Goal: Information Seeking & Learning: Learn about a topic

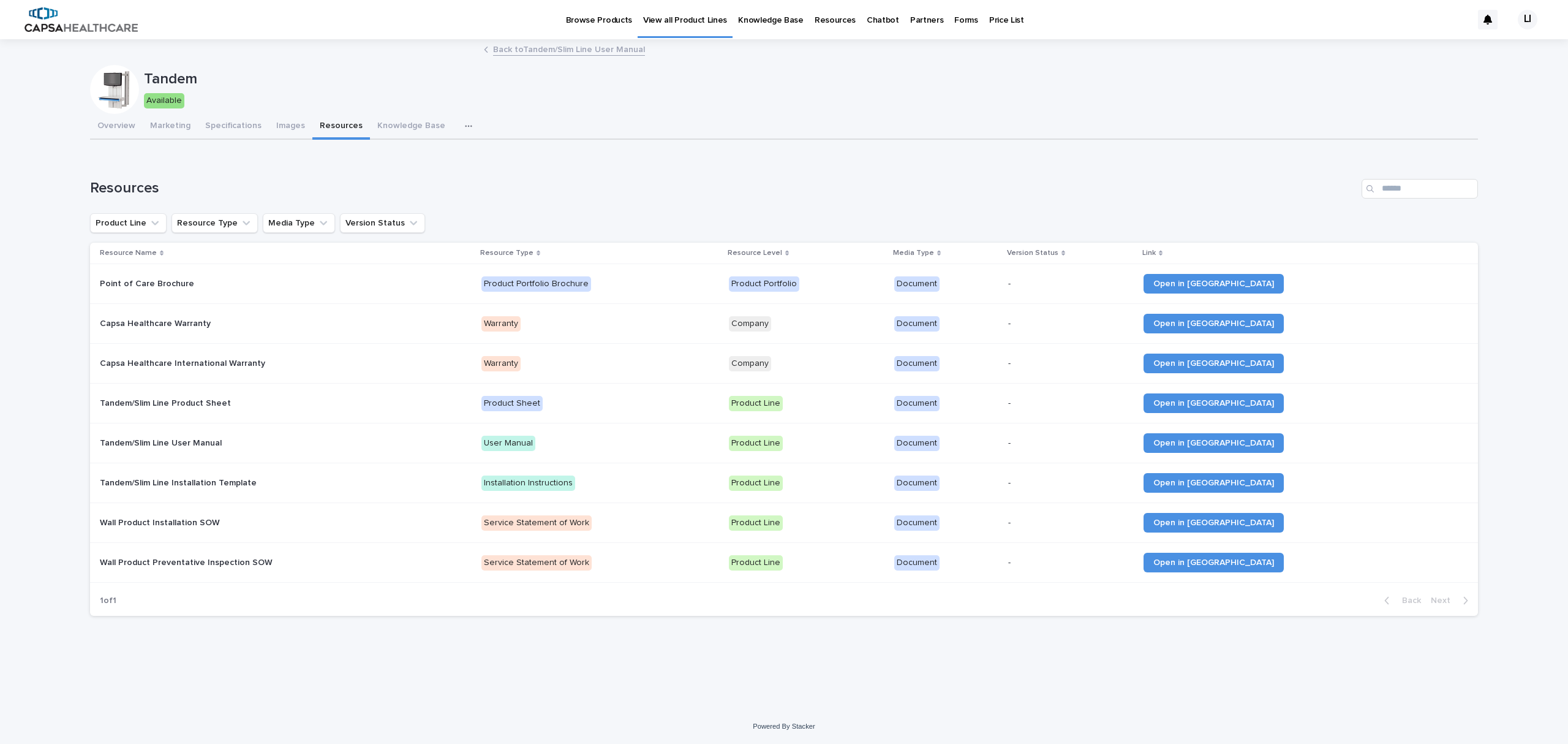
click at [682, 18] on p "View all Product Lines" at bounding box center [686, 13] width 84 height 26
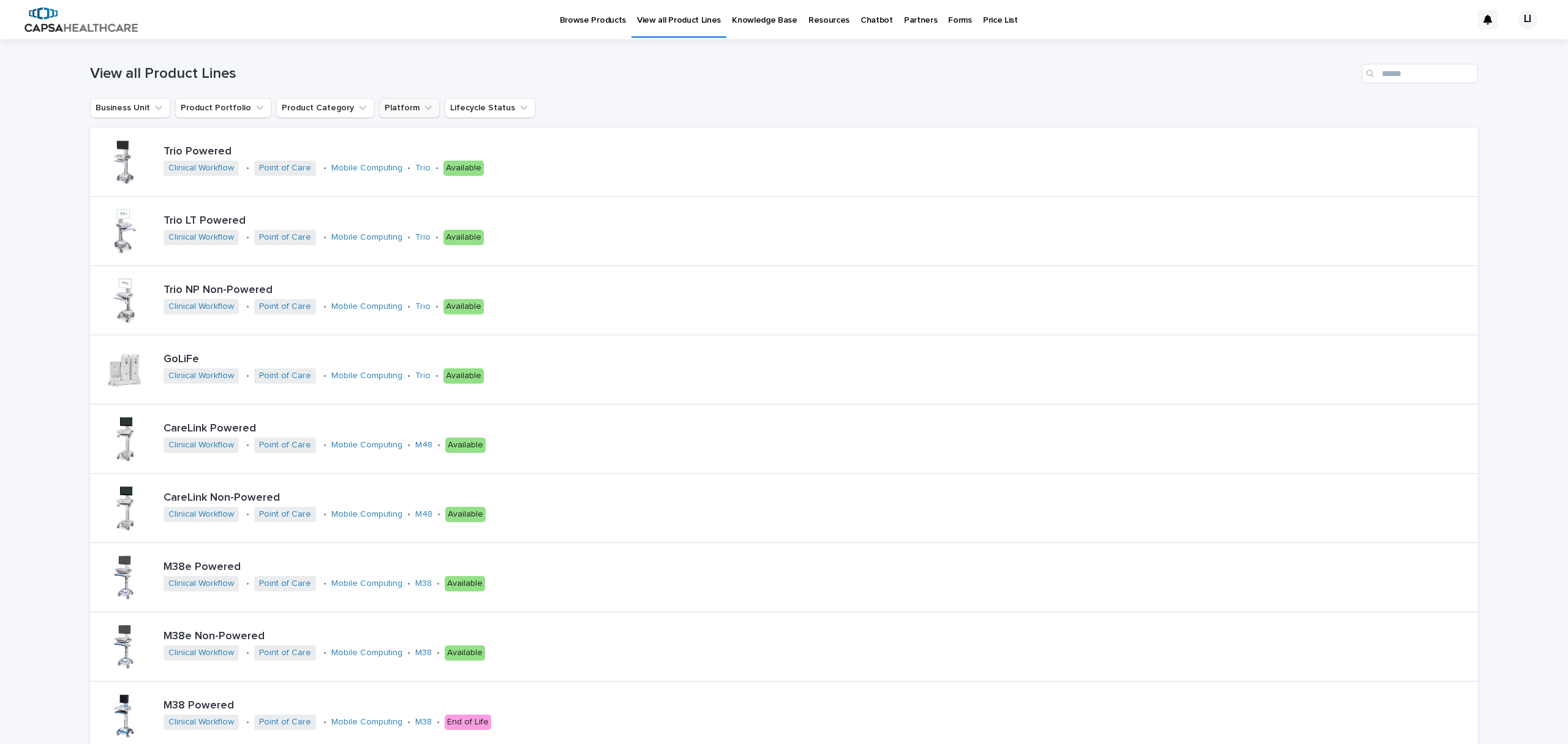
click at [391, 106] on button "Platform" at bounding box center [410, 107] width 61 height 19
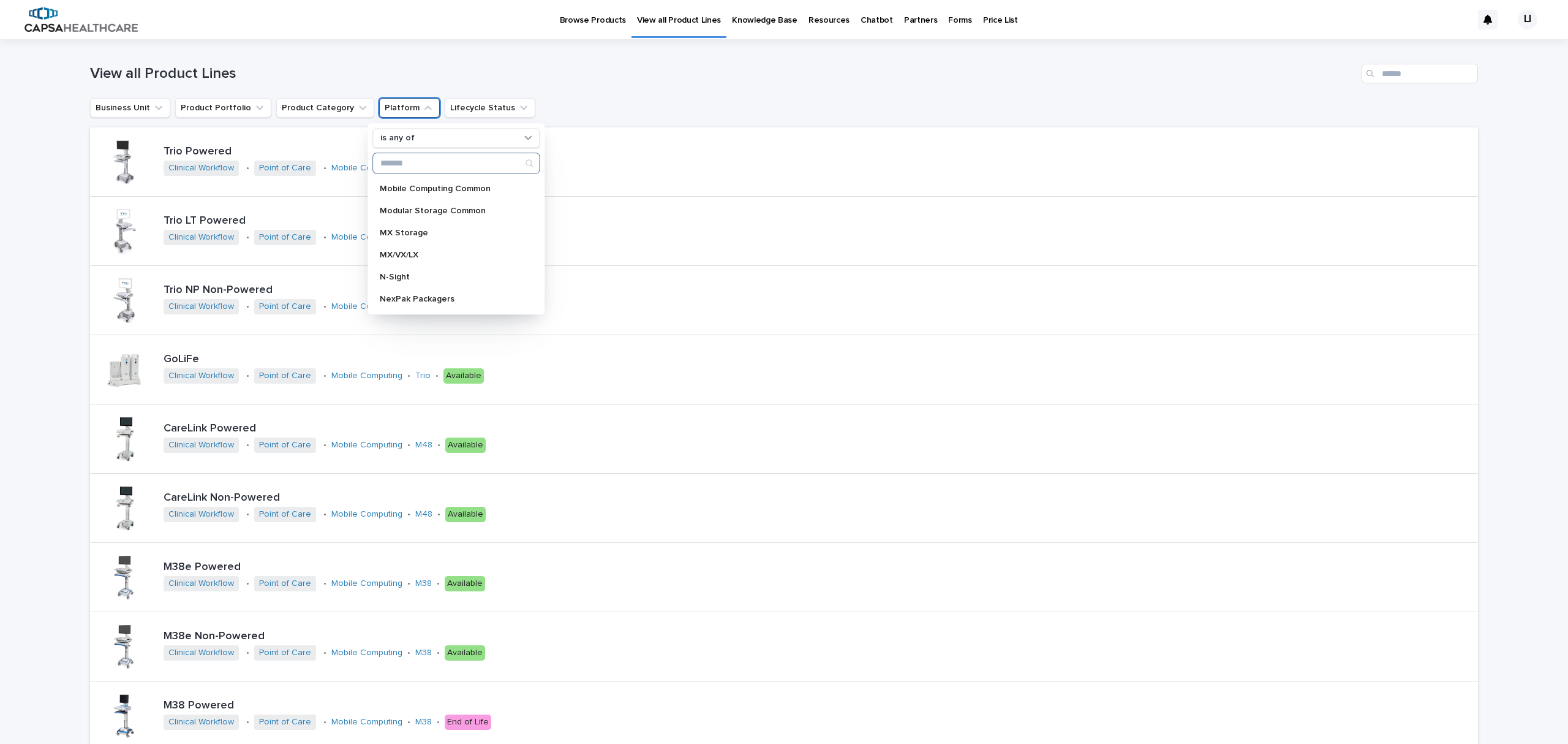
scroll to position [653, 0]
click at [392, 234] on div "NexsysADC" at bounding box center [456, 239] width 167 height 19
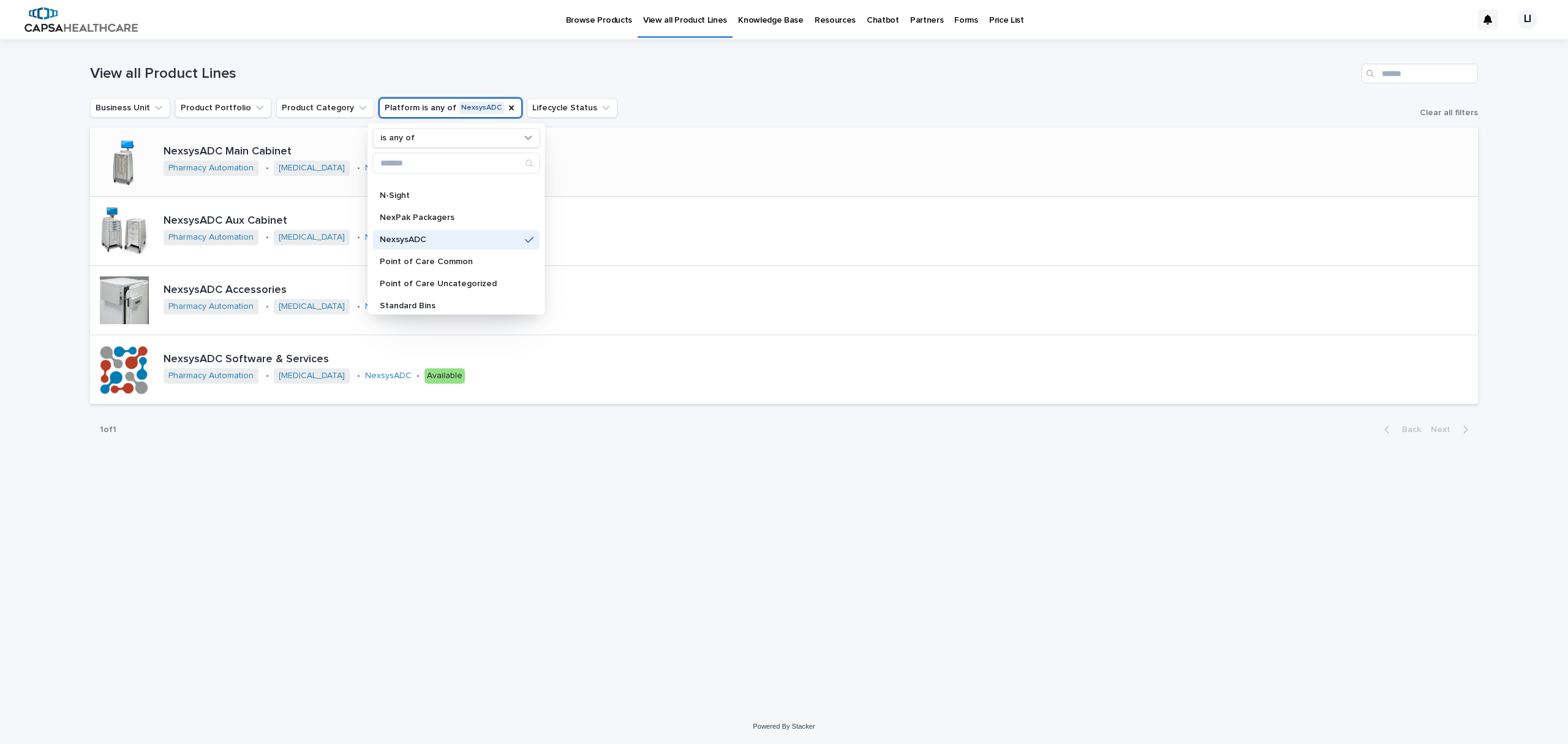
click at [229, 151] on p "NexsysADC Main Cabinet" at bounding box center [378, 152] width 429 height 13
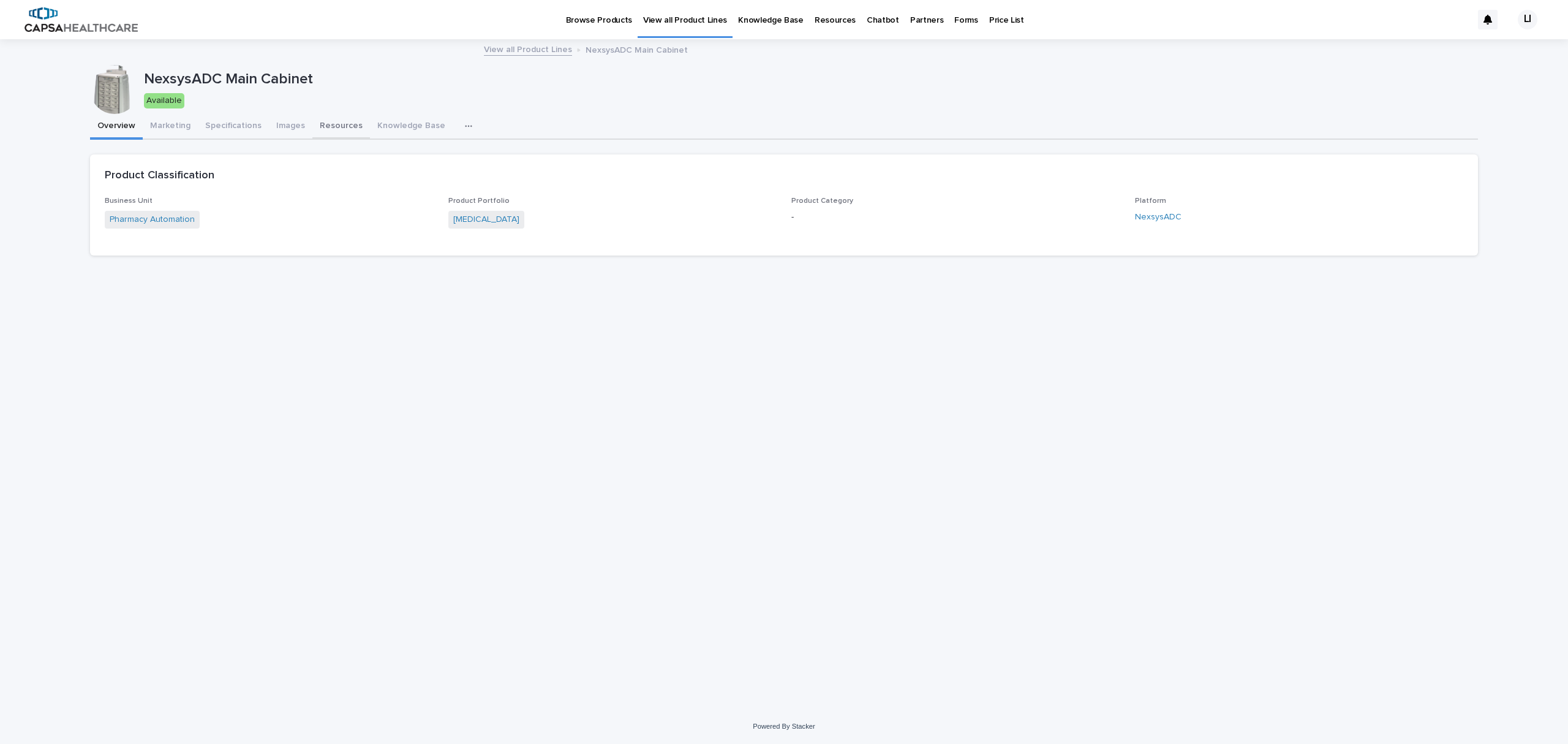
click at [330, 128] on button "Resources" at bounding box center [341, 127] width 57 height 26
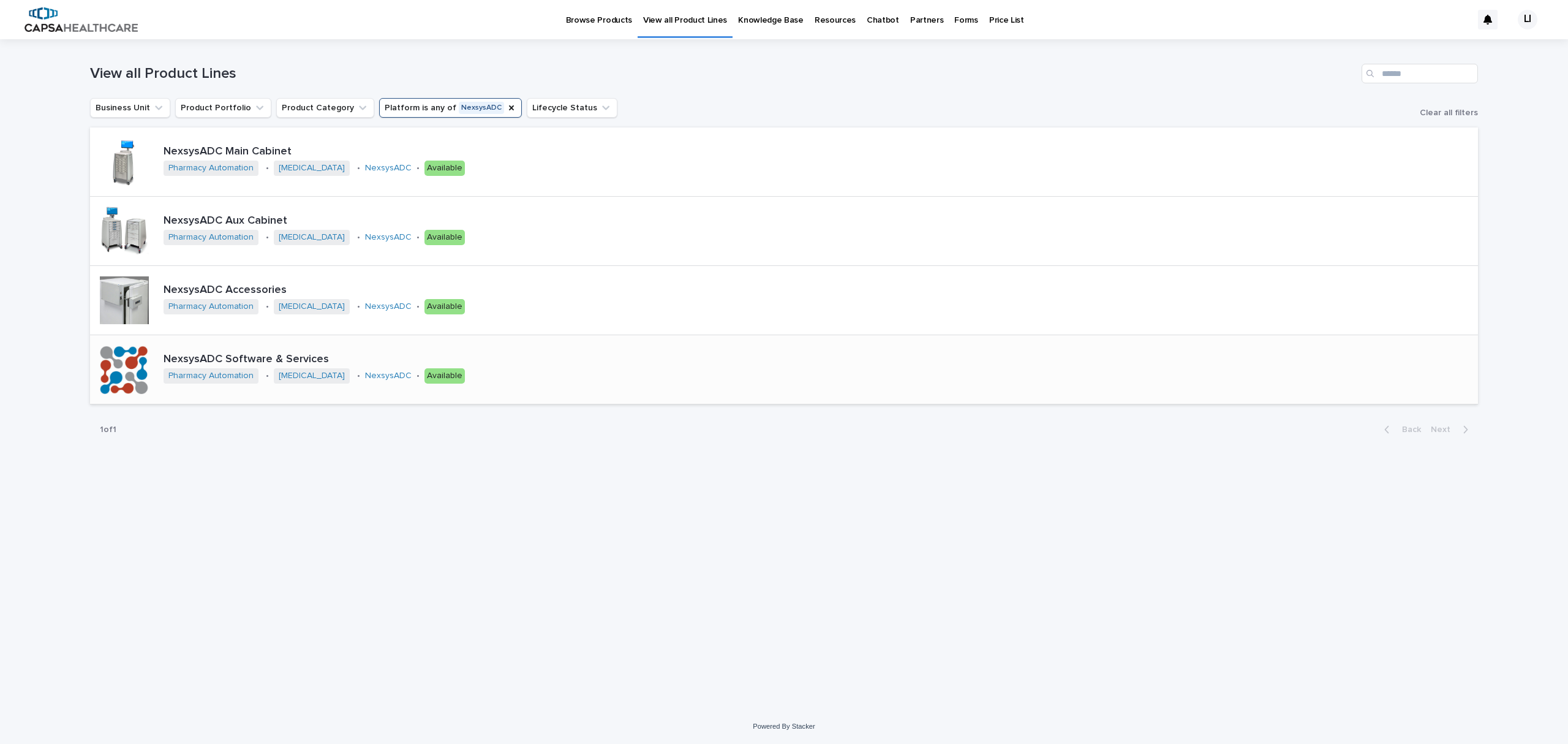
click at [189, 359] on p "NexsysADC Software & Services" at bounding box center [396, 359] width 466 height 13
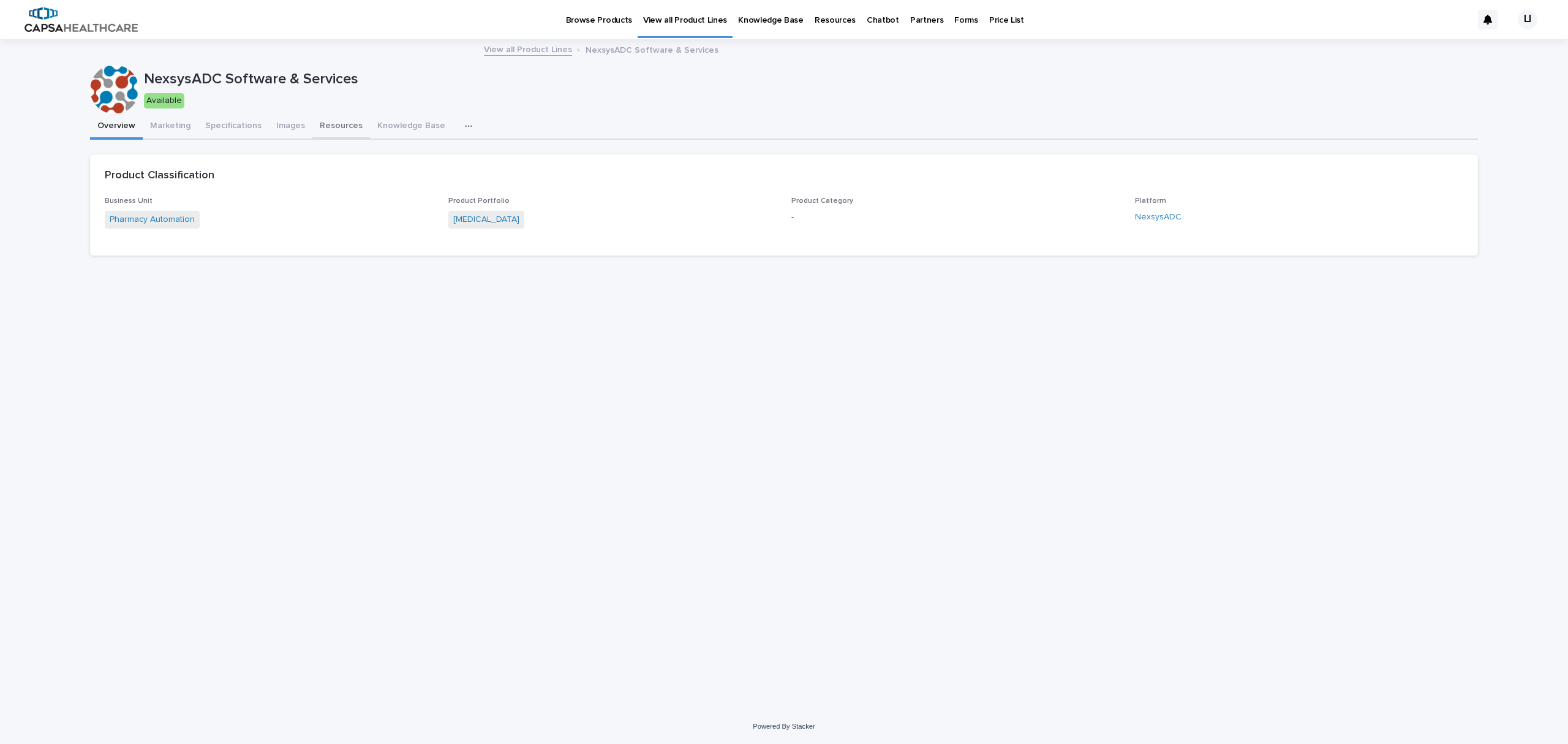
click at [328, 125] on button "Resources" at bounding box center [341, 127] width 57 height 26
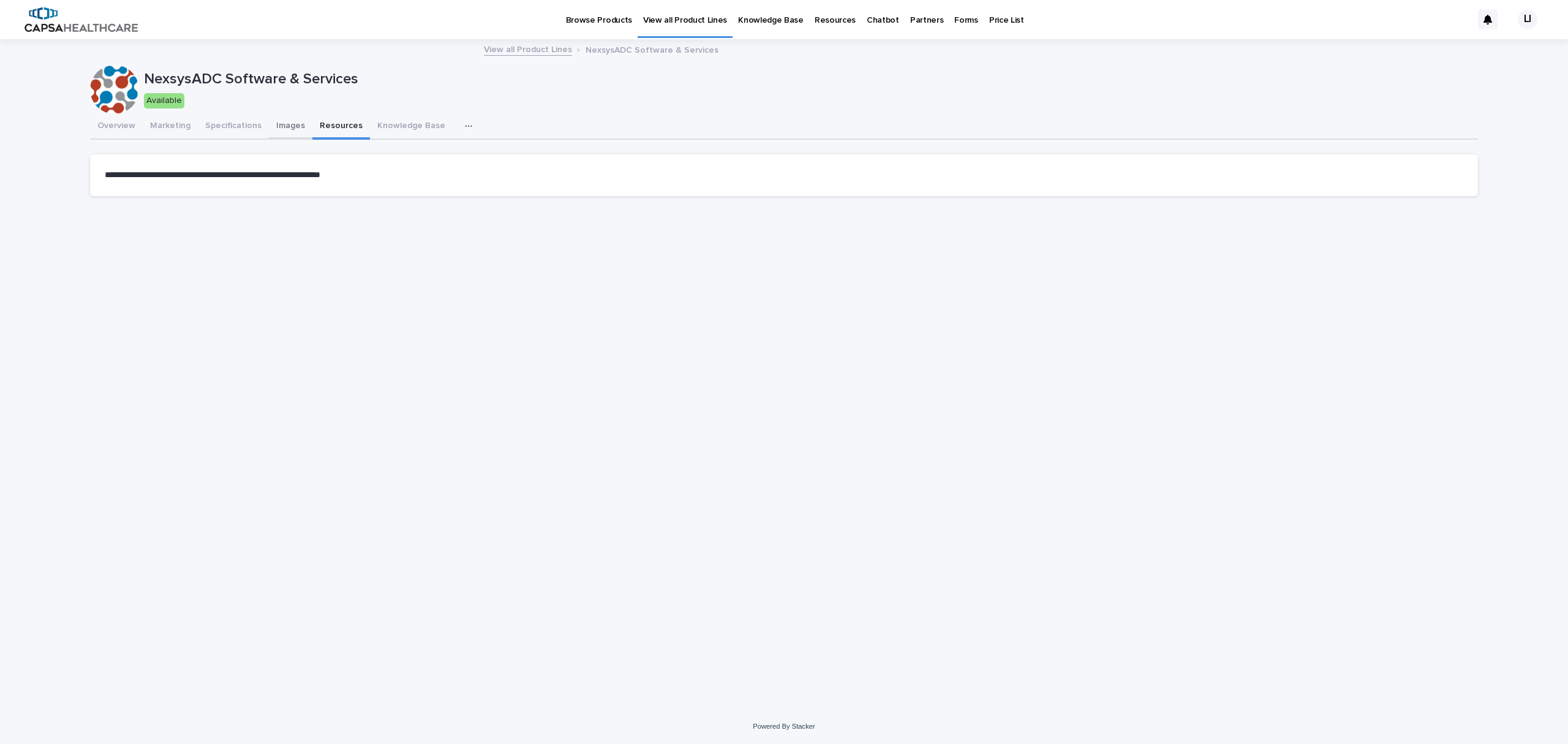
click at [277, 124] on button "Images" at bounding box center [291, 127] width 44 height 26
click at [234, 121] on button "Specifications" at bounding box center [234, 127] width 71 height 26
click at [157, 120] on button "Marketing" at bounding box center [170, 127] width 55 height 26
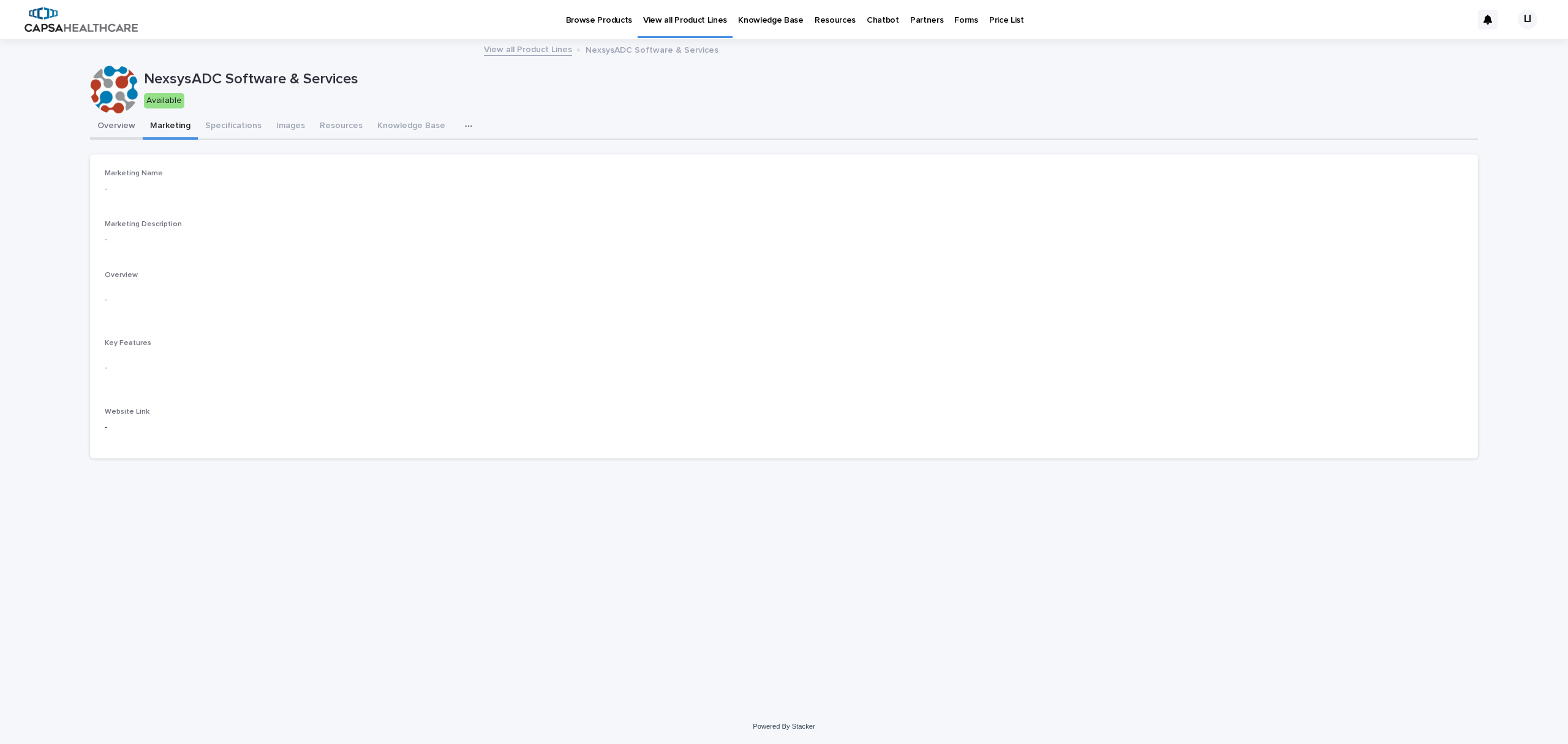
click at [123, 122] on button "Overview" at bounding box center [116, 127] width 52 height 26
